Goal: Check status: Check status

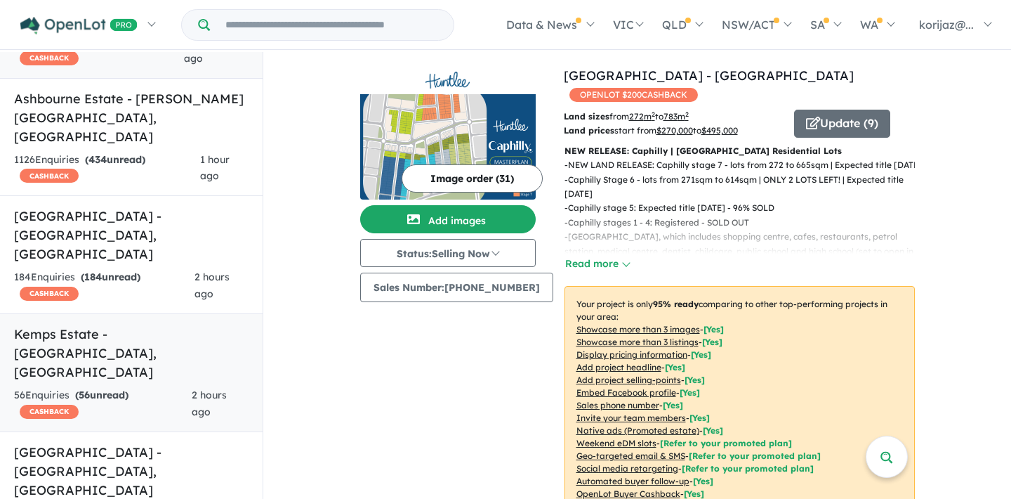
scroll to position [150, 0]
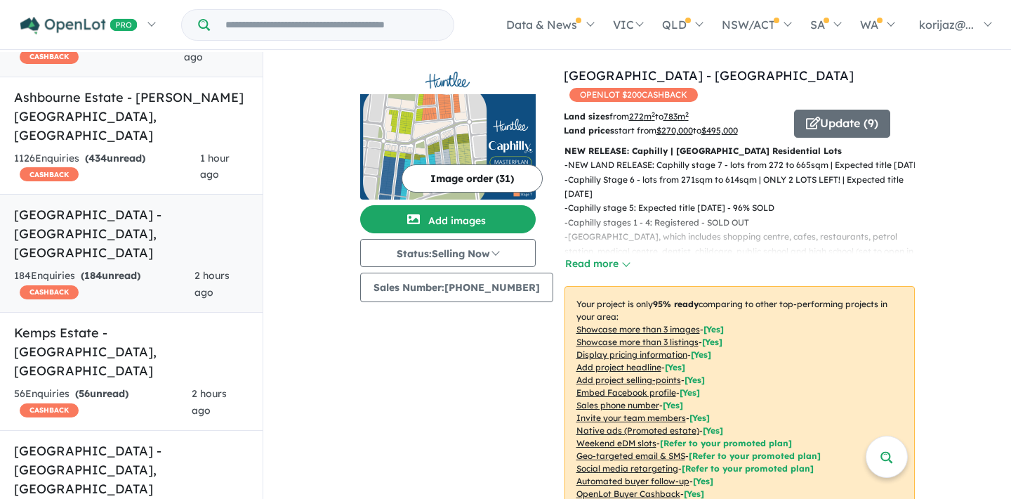
click at [178, 205] on h5 "[GEOGRAPHIC_DATA] - [GEOGRAPHIC_DATA] , [GEOGRAPHIC_DATA]" at bounding box center [131, 233] width 235 height 57
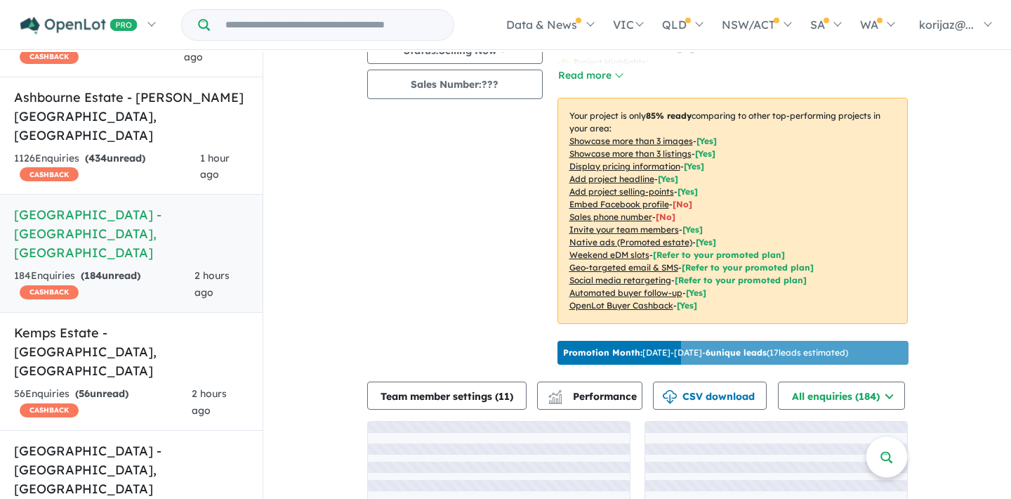
scroll to position [253, 0]
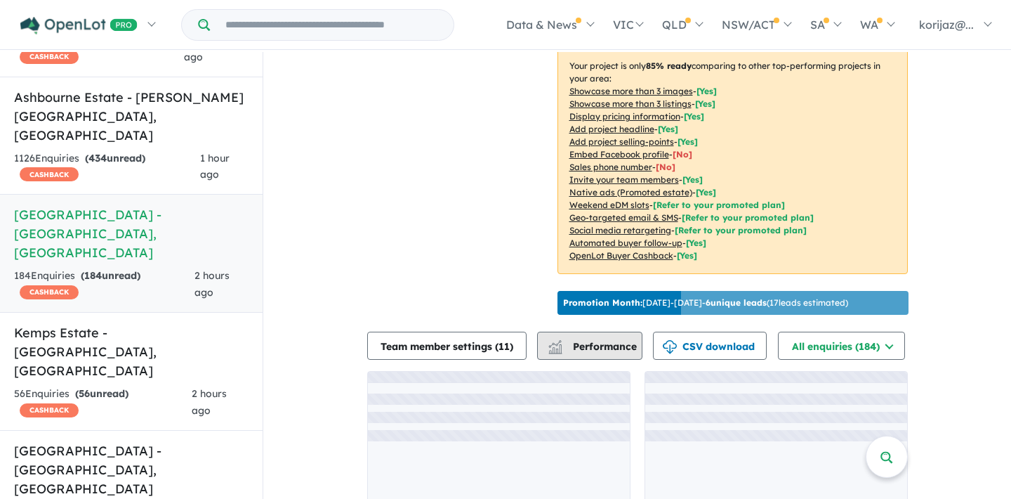
click at [553, 344] on img "button" at bounding box center [555, 348] width 14 height 9
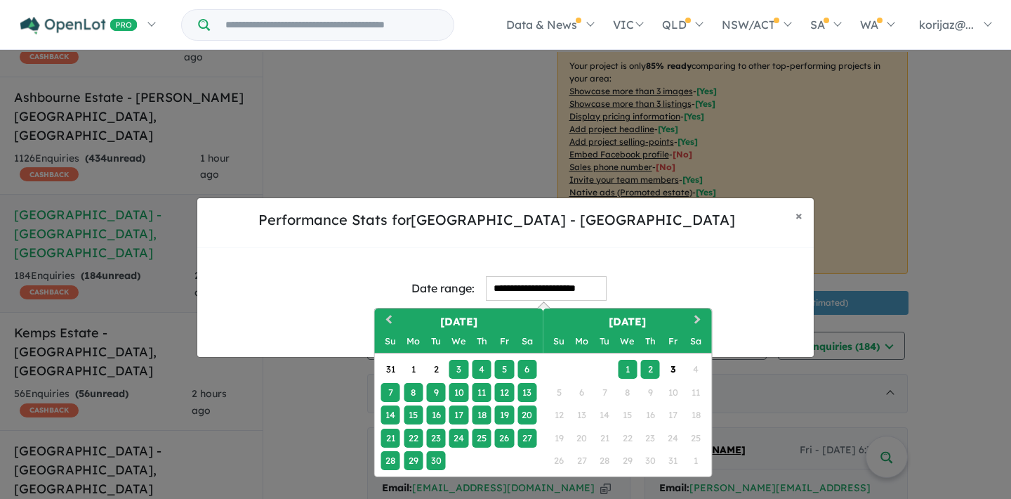
click at [511, 287] on input "**********" at bounding box center [546, 288] width 121 height 25
click at [386, 320] on button "Previous Month" at bounding box center [387, 321] width 22 height 22
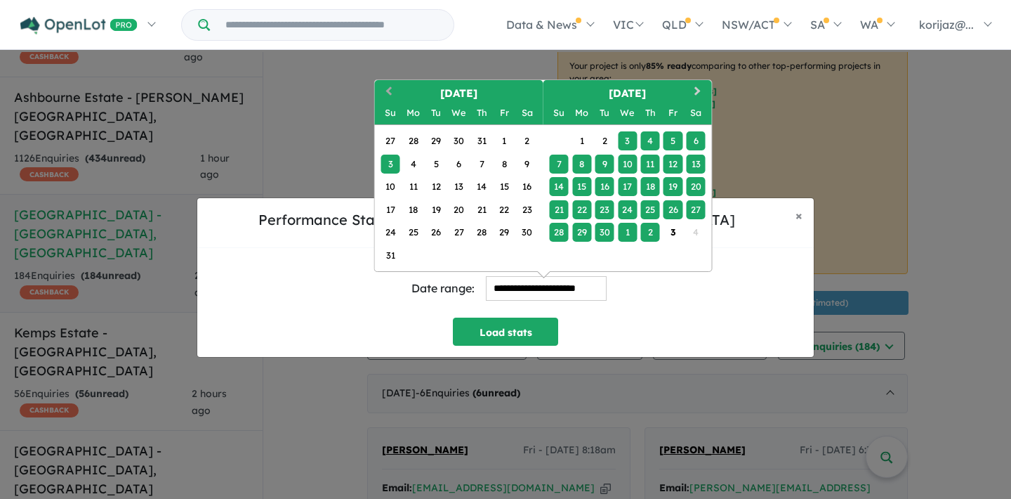
click at [386, 86] on button "Previous Month" at bounding box center [387, 92] width 22 height 22
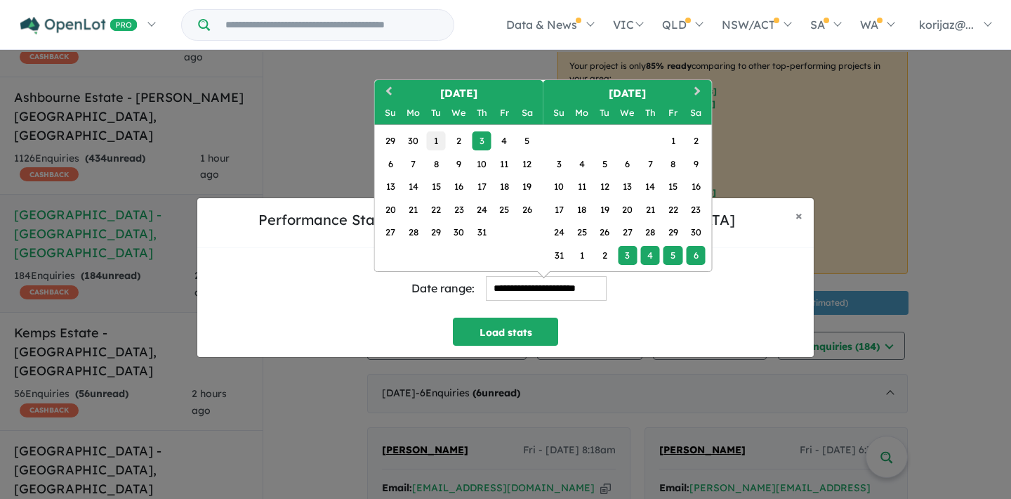
click at [435, 139] on div "1" at bounding box center [435, 140] width 19 height 19
click at [699, 88] on button "Next Month" at bounding box center [699, 92] width 22 height 22
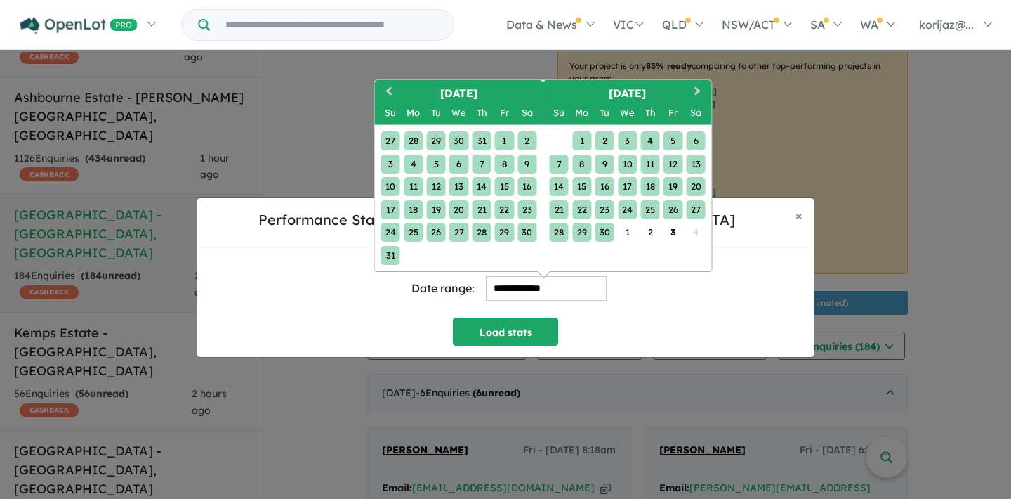
click at [607, 233] on div "30" at bounding box center [605, 232] width 19 height 19
type input "**********"
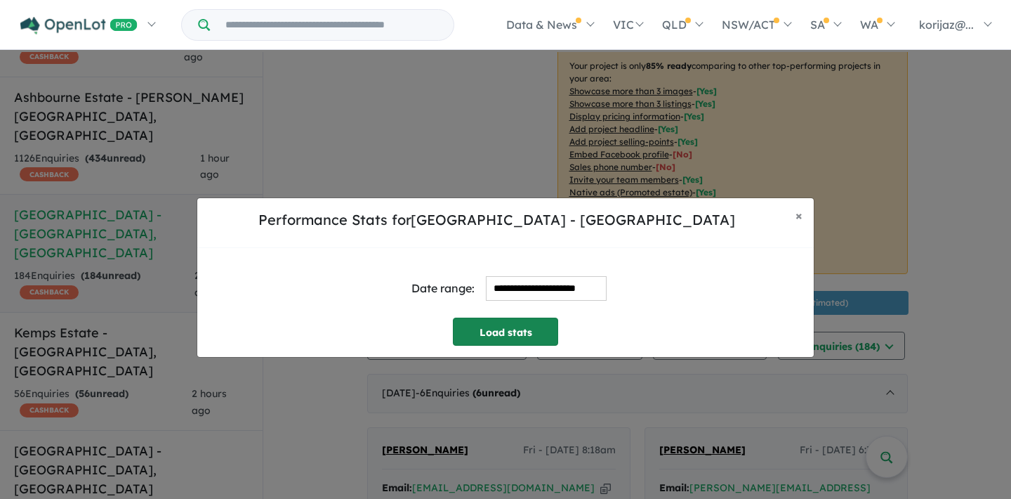
click at [520, 338] on button "Load stats" at bounding box center [505, 331] width 105 height 28
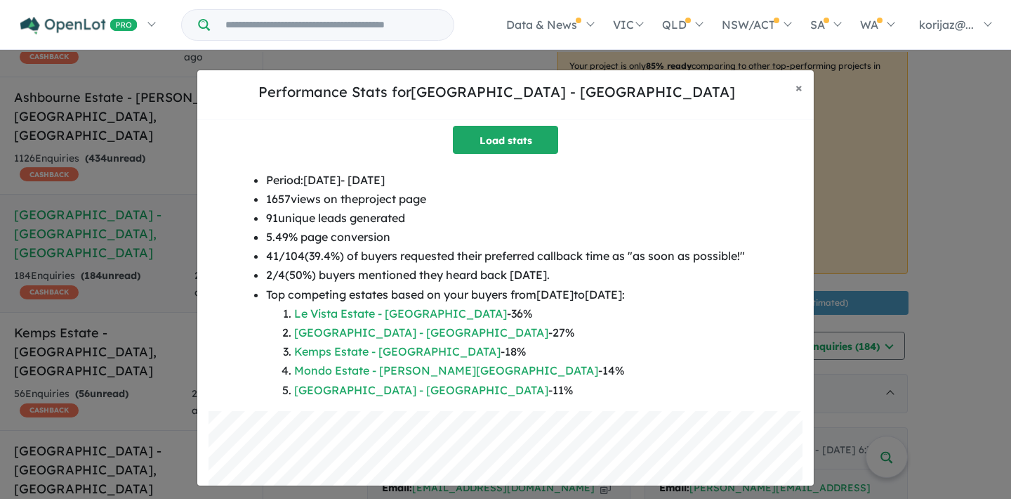
scroll to position [61, 0]
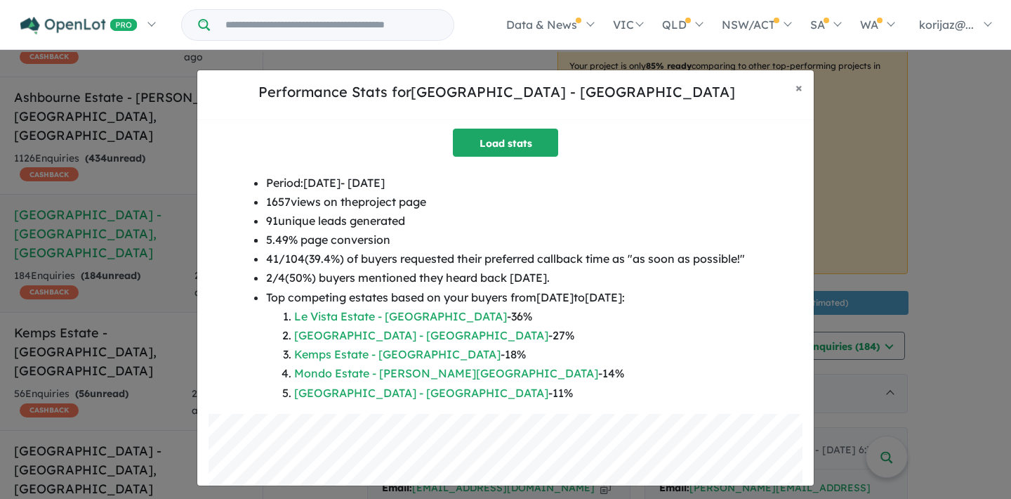
click at [800, 90] on span "×" at bounding box center [799, 87] width 7 height 16
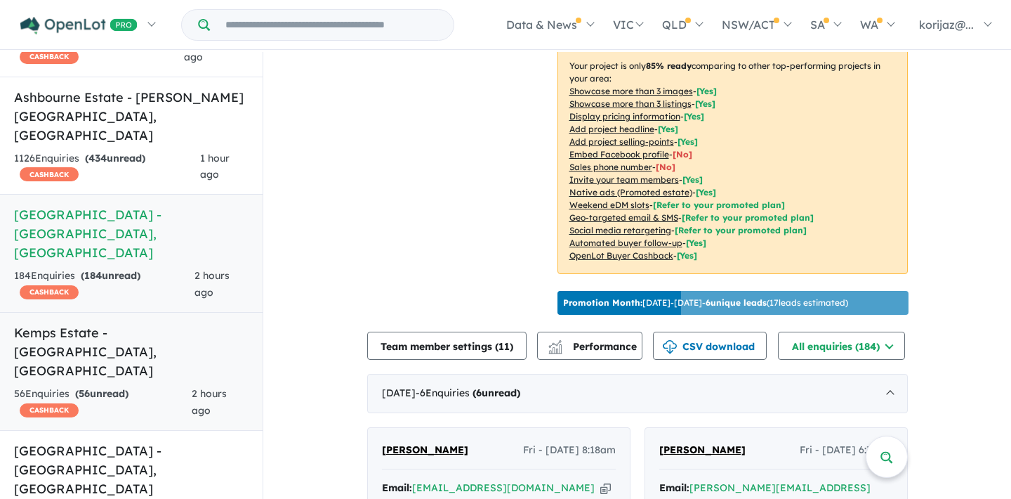
click at [127, 387] on strong "( 56 unread)" at bounding box center [101, 393] width 53 height 13
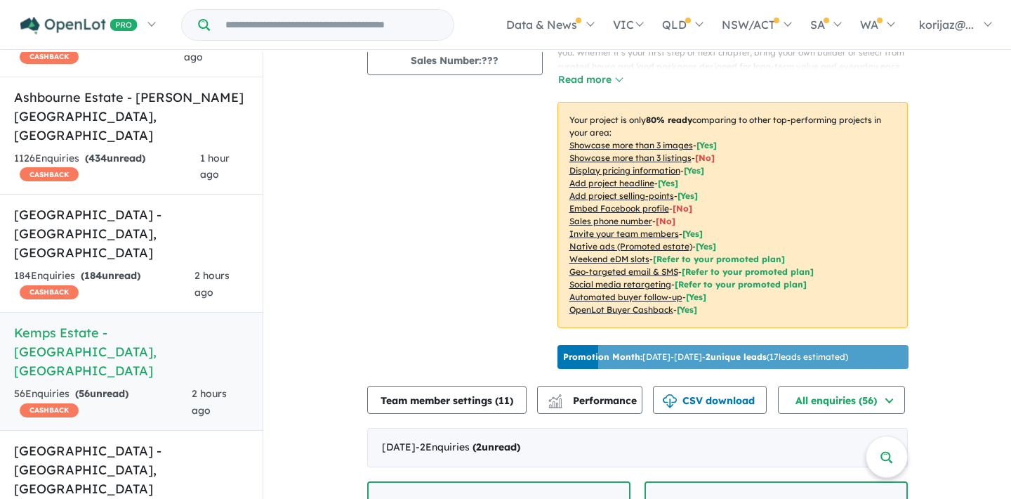
scroll to position [246, 0]
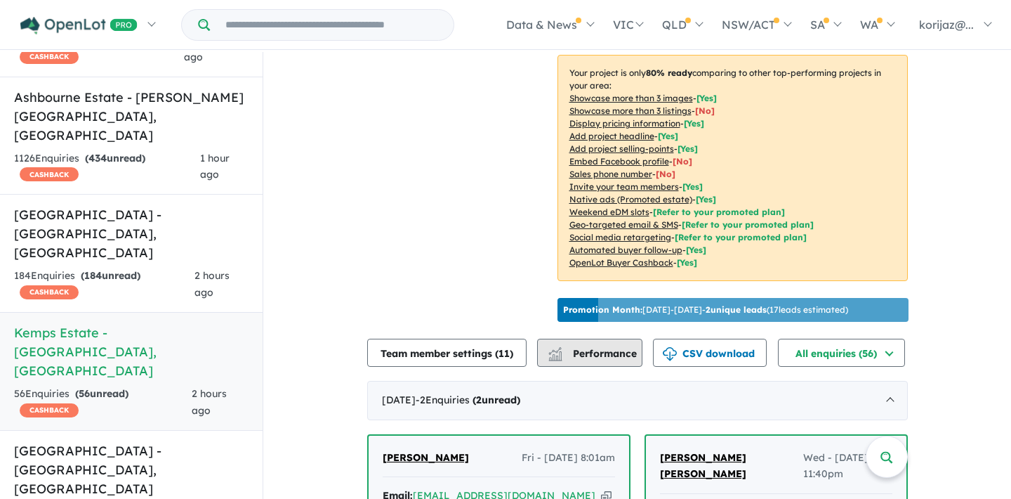
click at [573, 350] on span "Performance" at bounding box center [594, 353] width 86 height 13
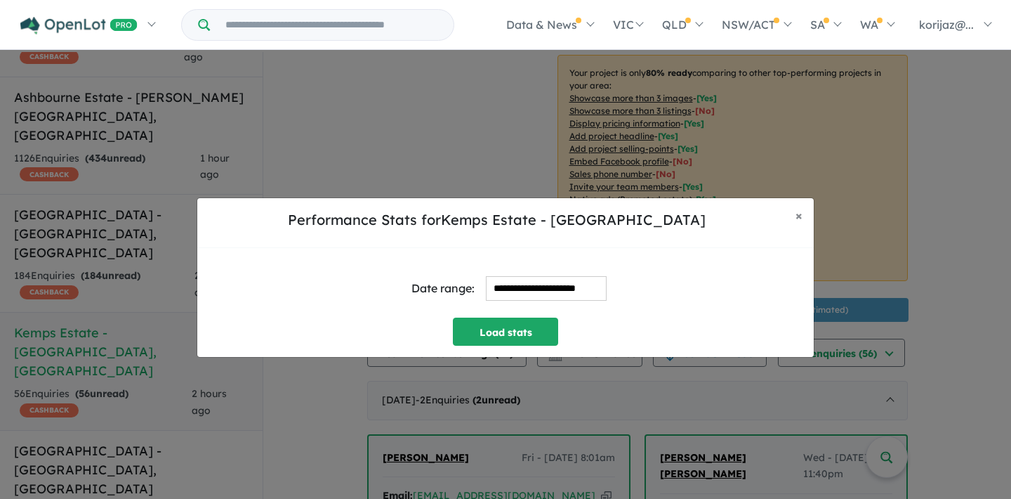
click at [554, 281] on input "**********" at bounding box center [546, 288] width 121 height 25
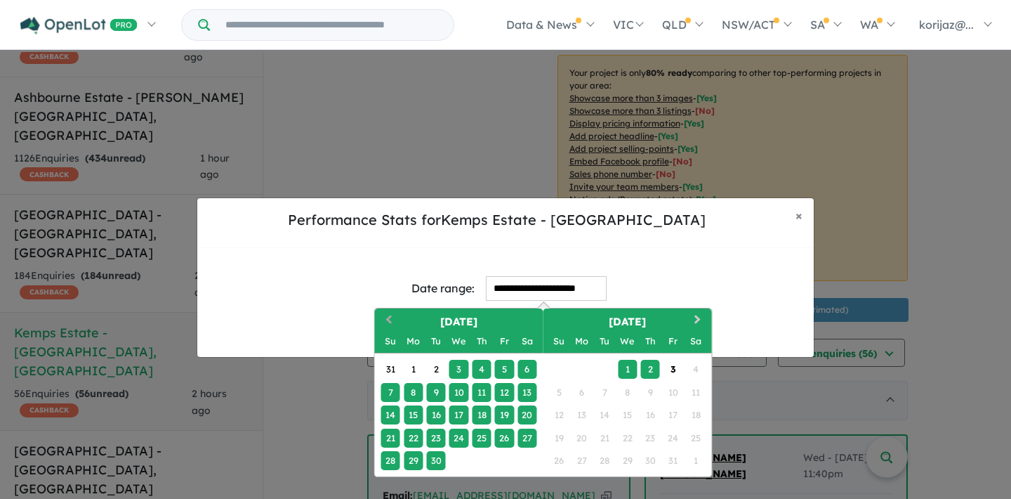
click at [384, 316] on button "Previous Month" at bounding box center [387, 321] width 22 height 22
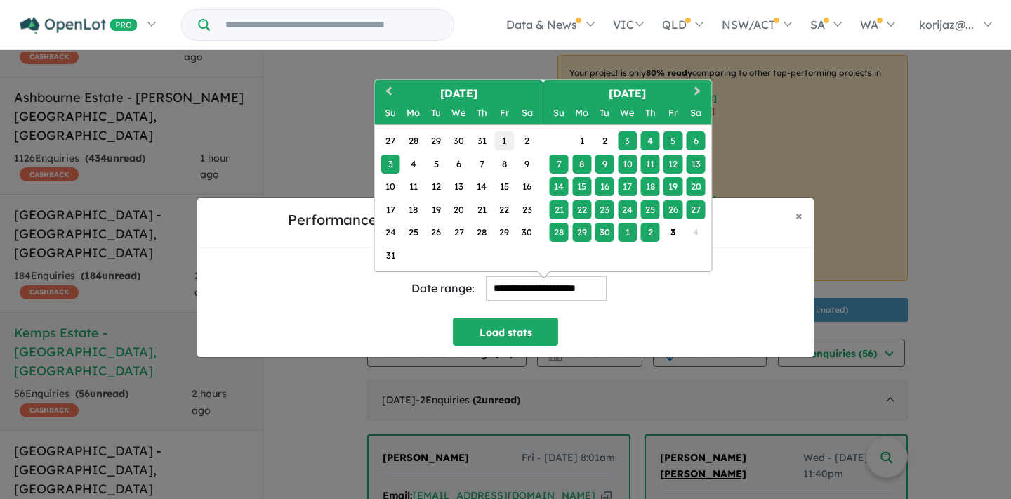
click at [508, 140] on div "1" at bounding box center [504, 140] width 19 height 19
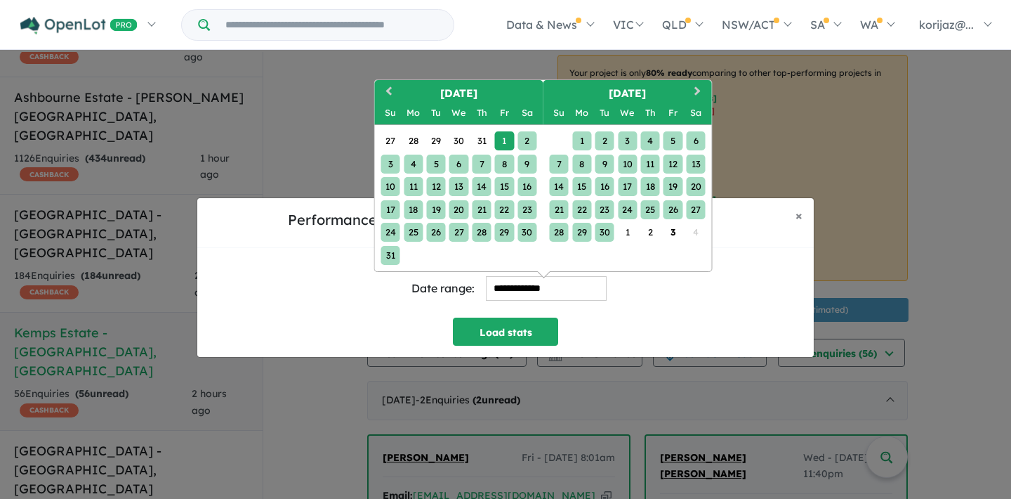
click at [604, 228] on div "30" at bounding box center [605, 232] width 19 height 19
type input "**********"
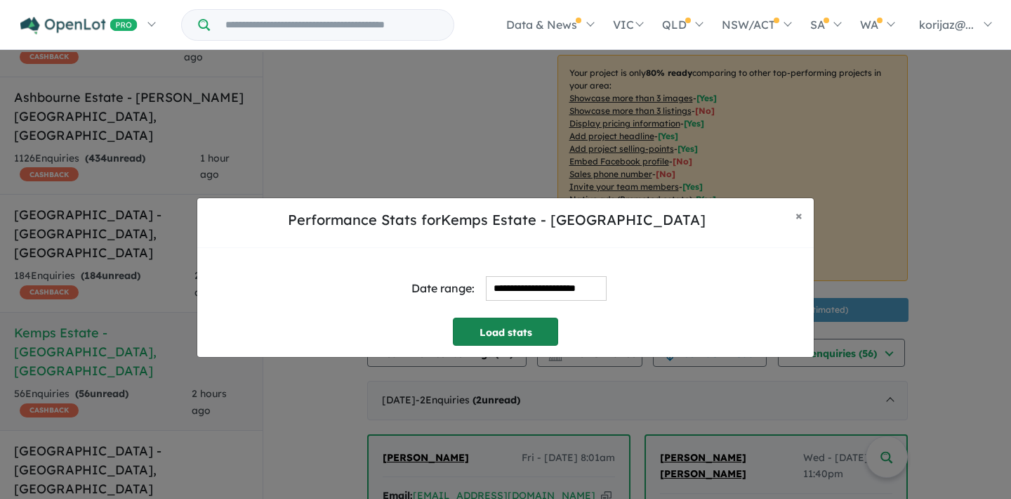
click at [532, 336] on button "Load stats" at bounding box center [505, 331] width 105 height 28
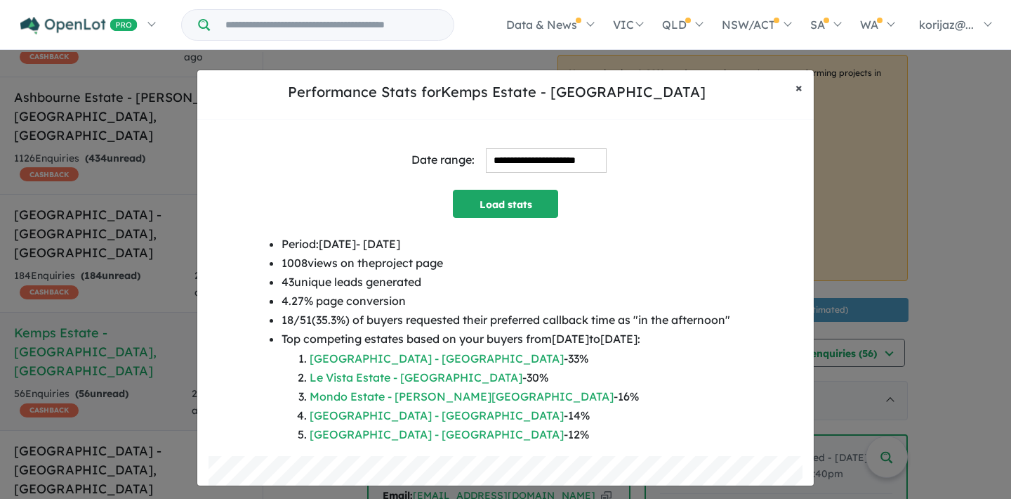
click at [796, 88] on span "×" at bounding box center [799, 87] width 7 height 16
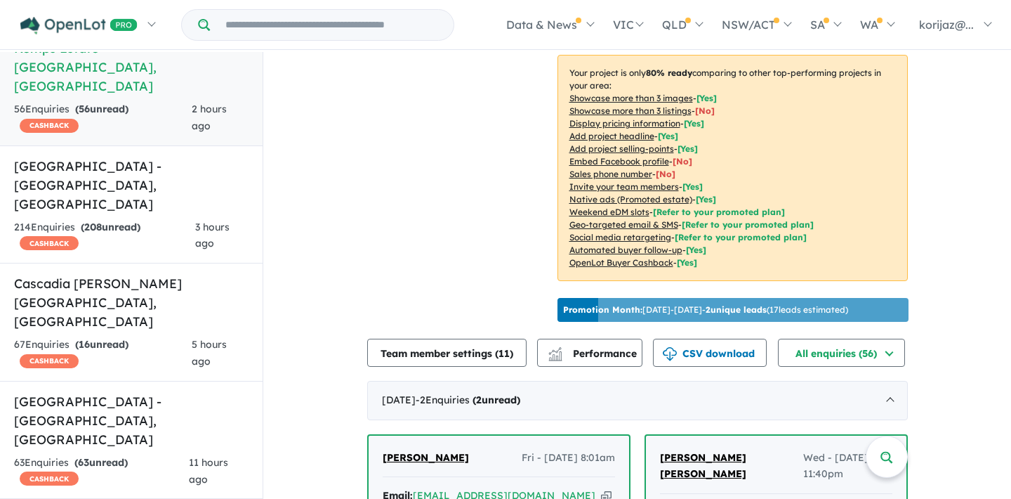
scroll to position [430, 0]
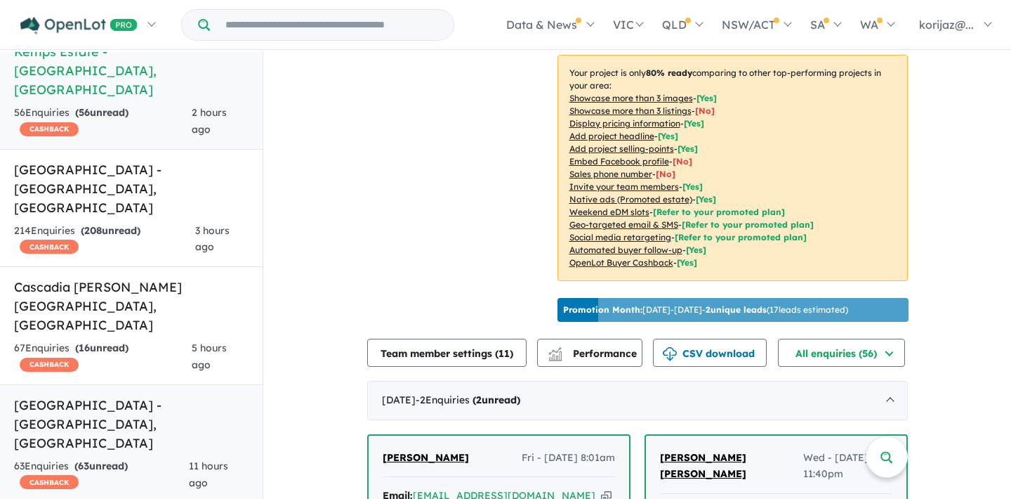
click at [150, 458] on div "63 Enquir ies ( 63 unread) CASHBACK" at bounding box center [101, 475] width 175 height 34
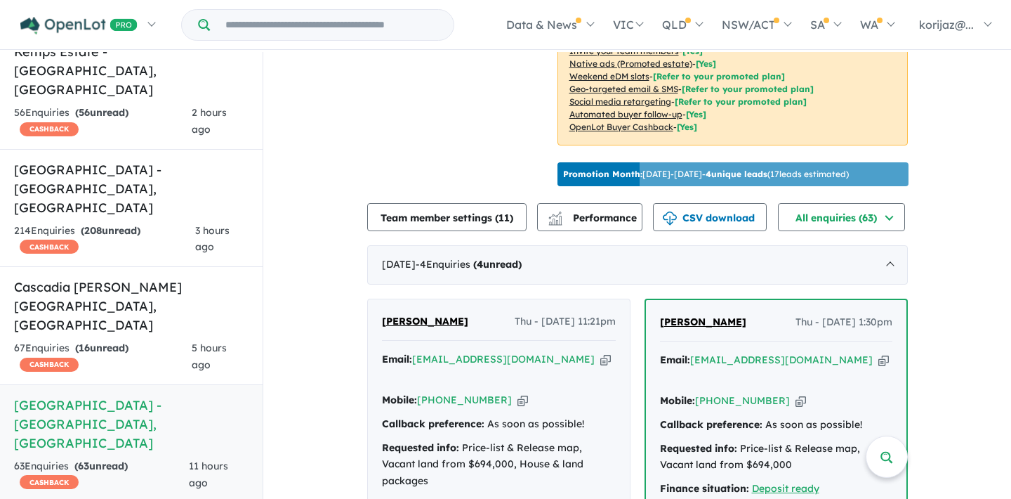
scroll to position [383, 0]
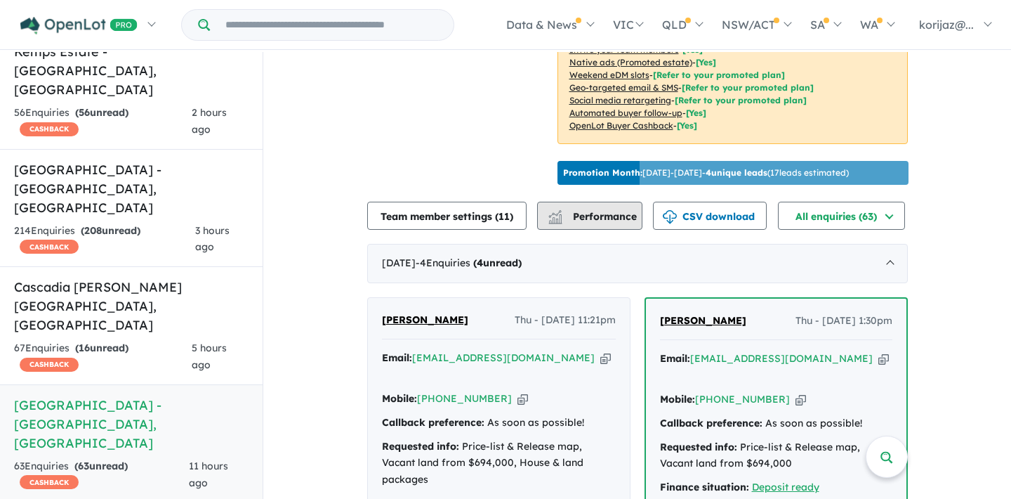
click at [591, 212] on span "Performance" at bounding box center [594, 216] width 86 height 13
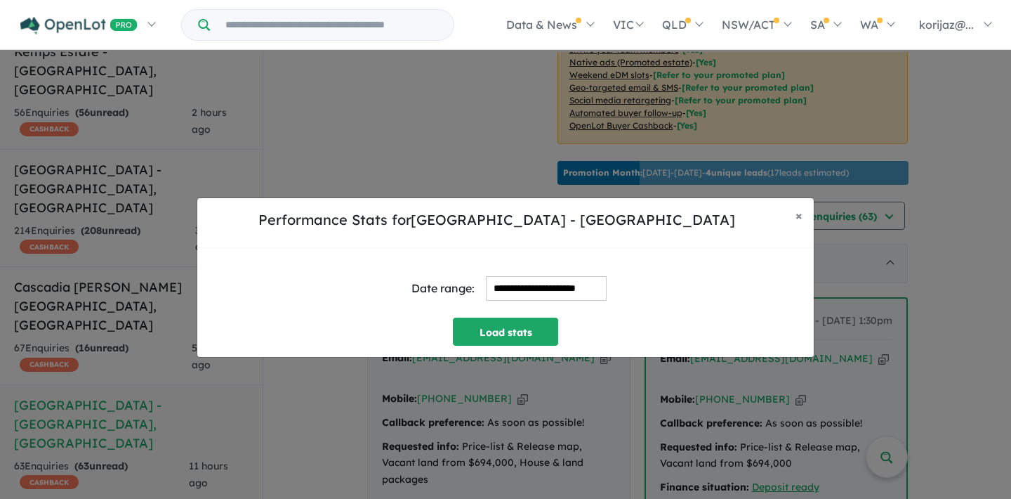
click at [514, 294] on input "**********" at bounding box center [546, 288] width 121 height 25
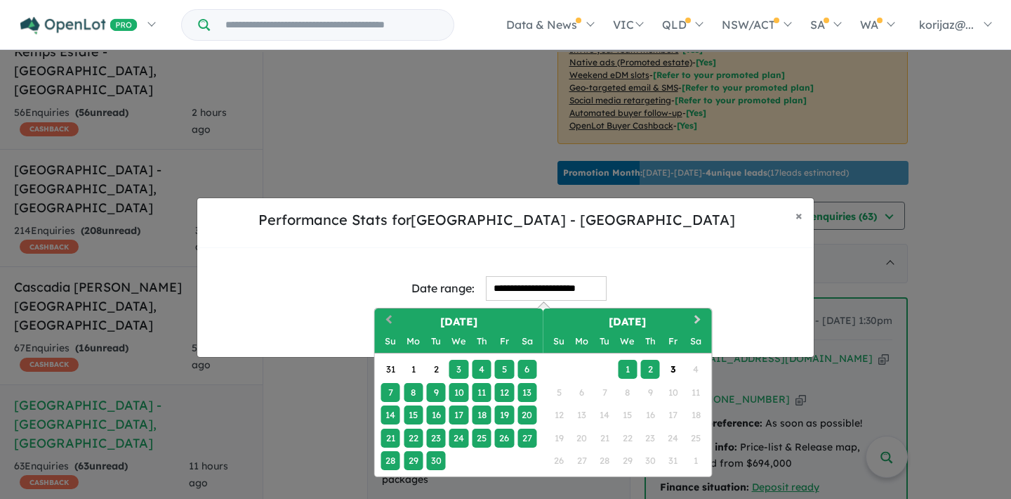
click at [386, 317] on button "Previous Month" at bounding box center [387, 321] width 22 height 22
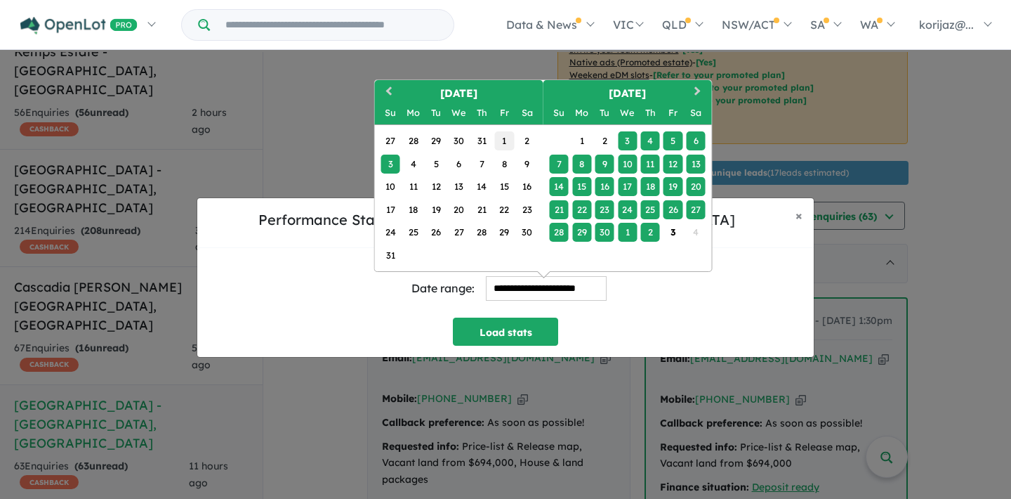
click at [503, 136] on div "1" at bounding box center [504, 140] width 19 height 19
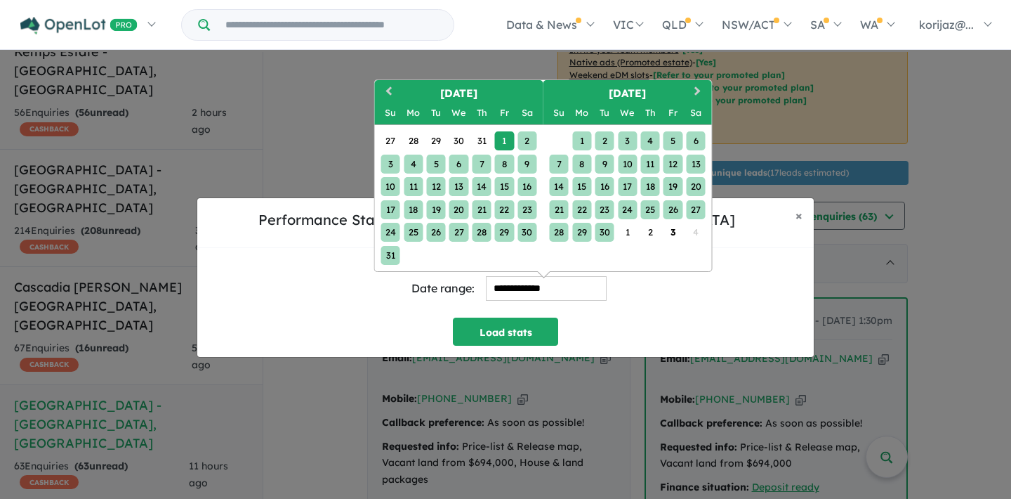
click at [602, 228] on div "30" at bounding box center [605, 232] width 19 height 19
type input "**********"
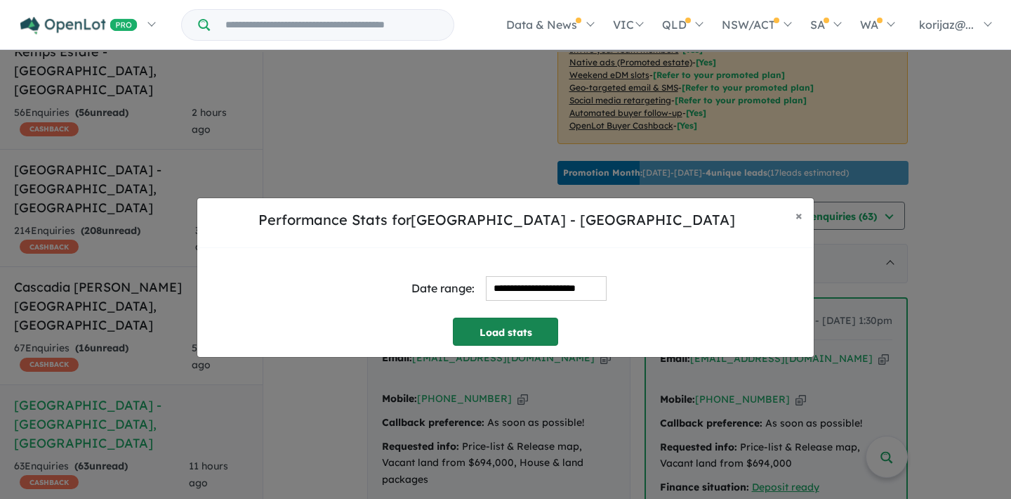
click at [527, 335] on button "Load stats" at bounding box center [505, 331] width 105 height 28
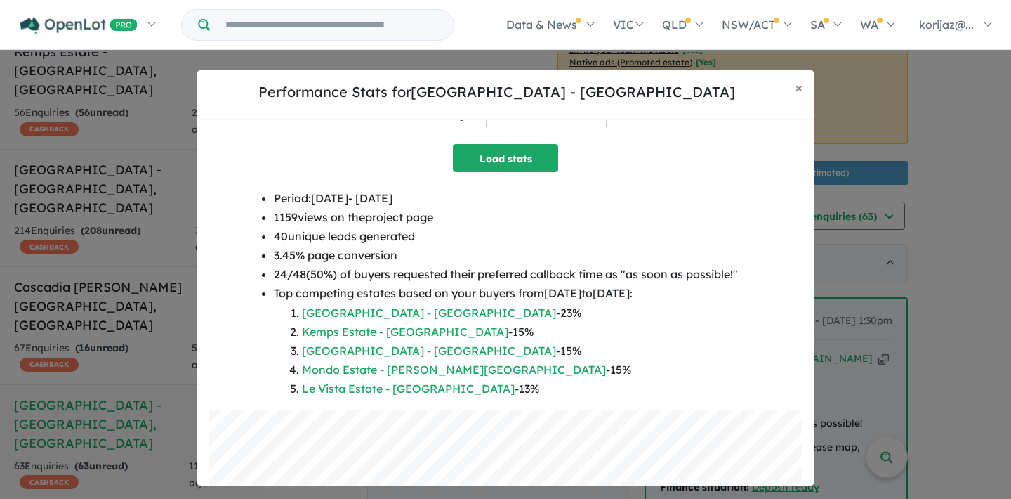
scroll to position [47, 0]
